Goal: Register for event/course

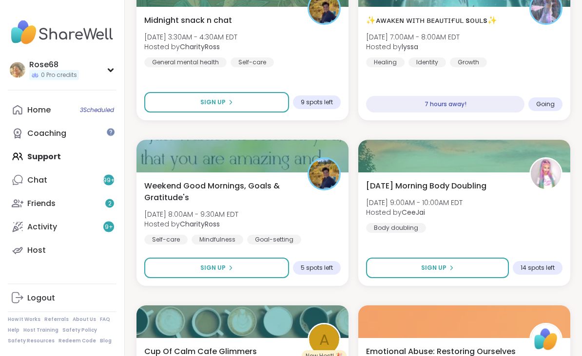
scroll to position [845, 0]
click at [447, 271] on div "Sign Up" at bounding box center [437, 268] width 33 height 9
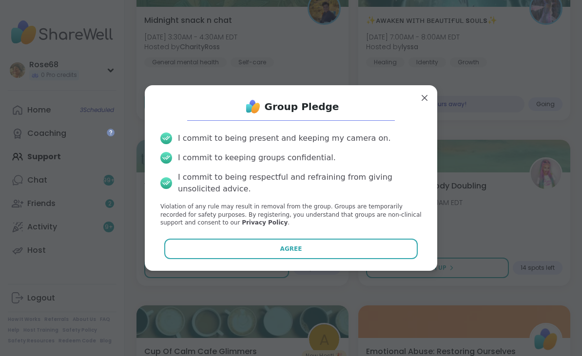
click at [367, 259] on button "Agree" at bounding box center [291, 249] width 254 height 20
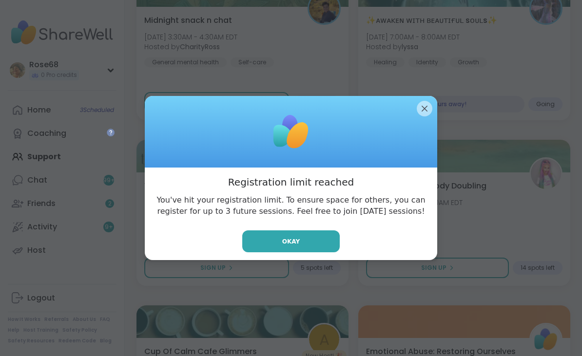
click at [318, 253] on button "Okay" at bounding box center [291, 242] width 98 height 22
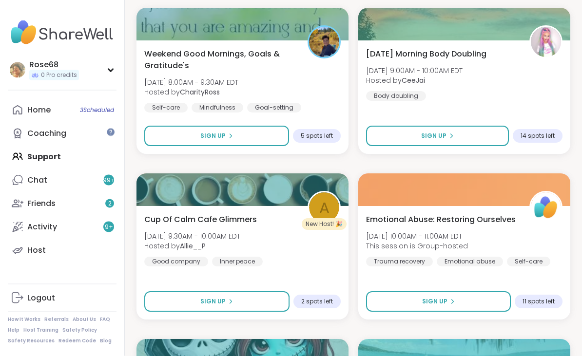
scroll to position [978, 0]
click at [222, 299] on span "Sign Up" at bounding box center [212, 301] width 25 height 9
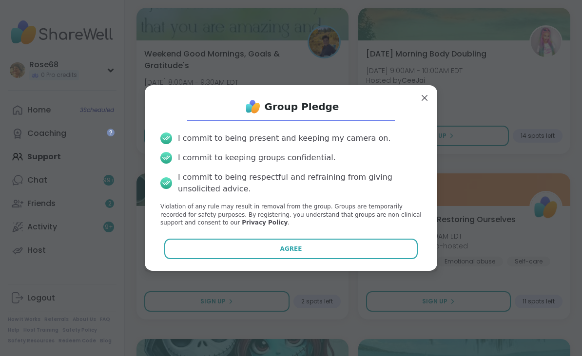
click at [296, 254] on button "Agree" at bounding box center [291, 249] width 254 height 20
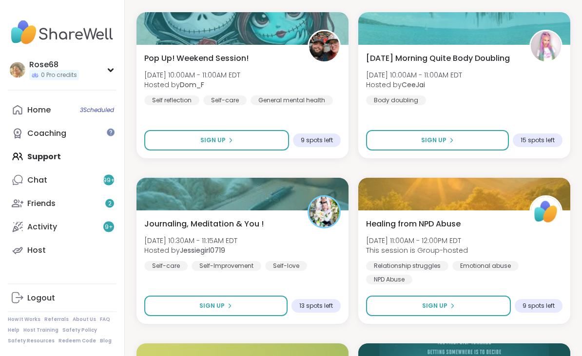
scroll to position [1305, 0]
click at [217, 305] on span "Sign Up" at bounding box center [211, 306] width 25 height 9
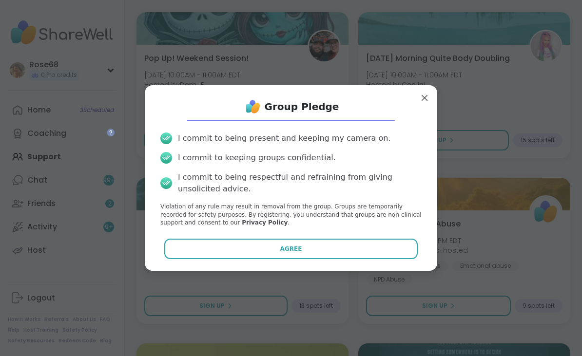
click at [236, 251] on button "Agree" at bounding box center [291, 249] width 254 height 20
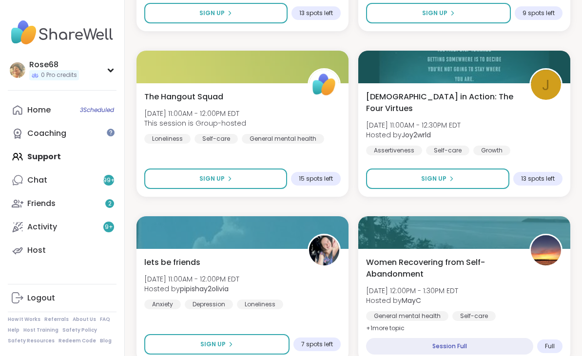
scroll to position [1600, 0]
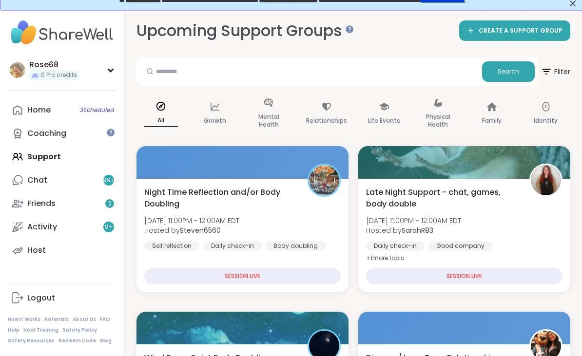
click at [50, 107] on div "Home 3 Scheduled" at bounding box center [38, 110] width 23 height 11
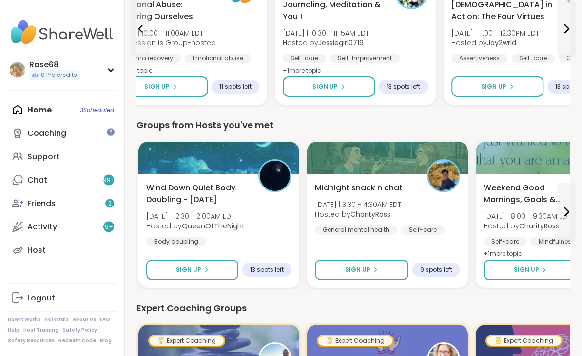
scroll to position [420, 0]
